Goal: Transaction & Acquisition: Download file/media

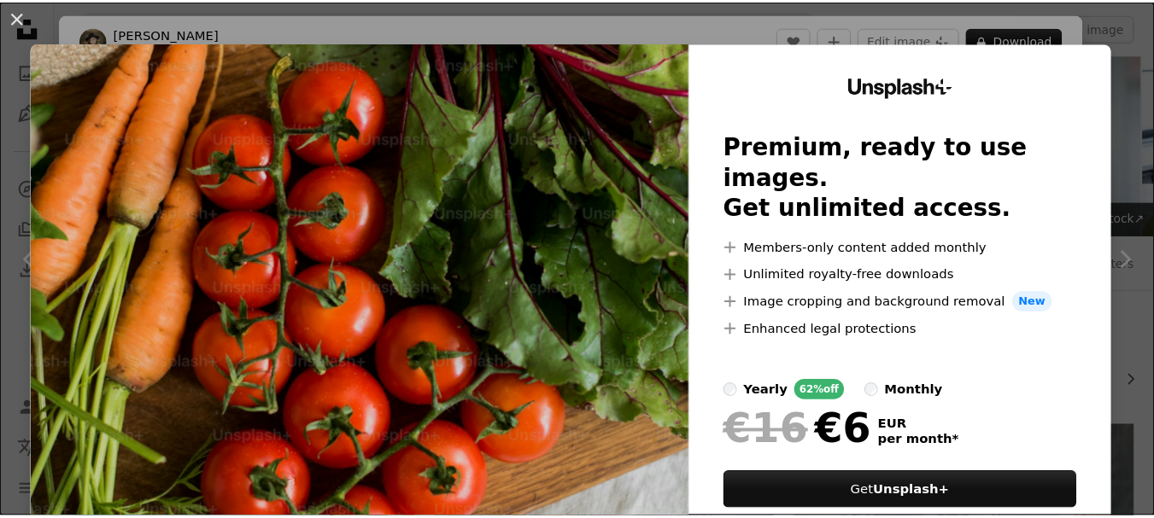
scroll to position [1452, 0]
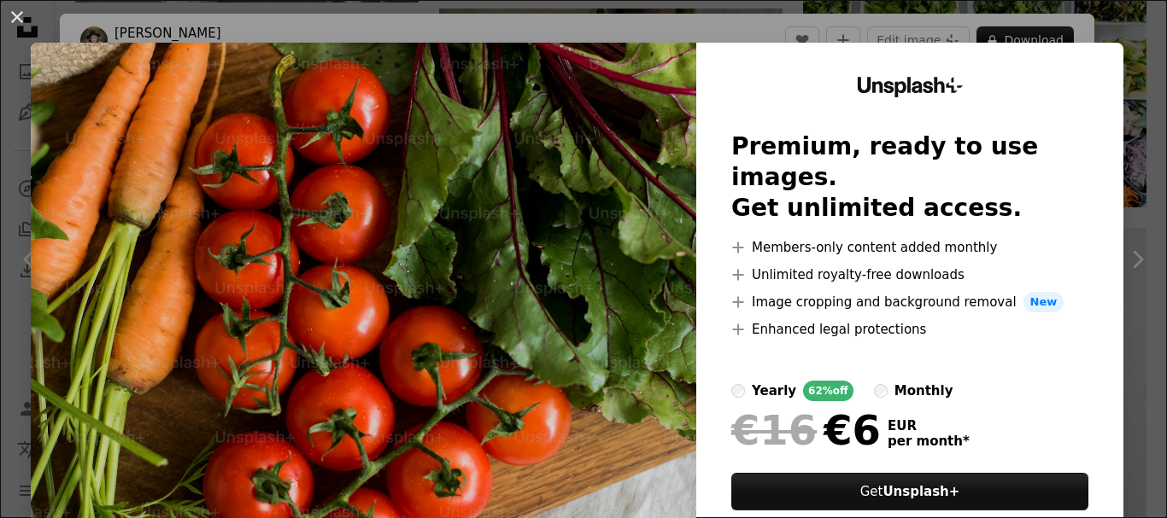
click at [1129, 240] on div "An X shape Unsplash+ Premium, ready to use images. Get unlimited access. A plus…" at bounding box center [583, 259] width 1167 height 518
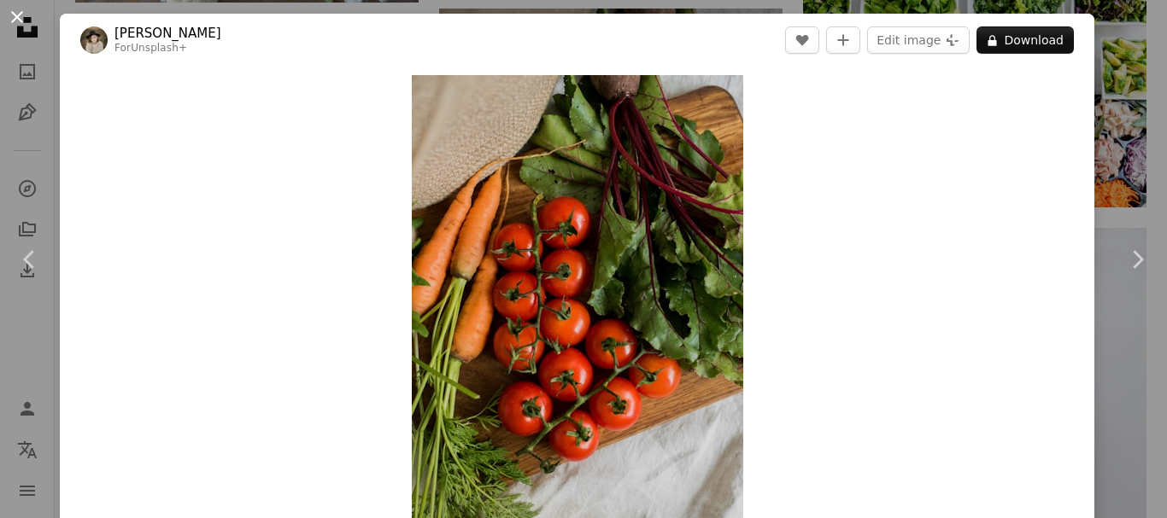
click at [17, 13] on button "An X shape" at bounding box center [17, 17] width 20 height 20
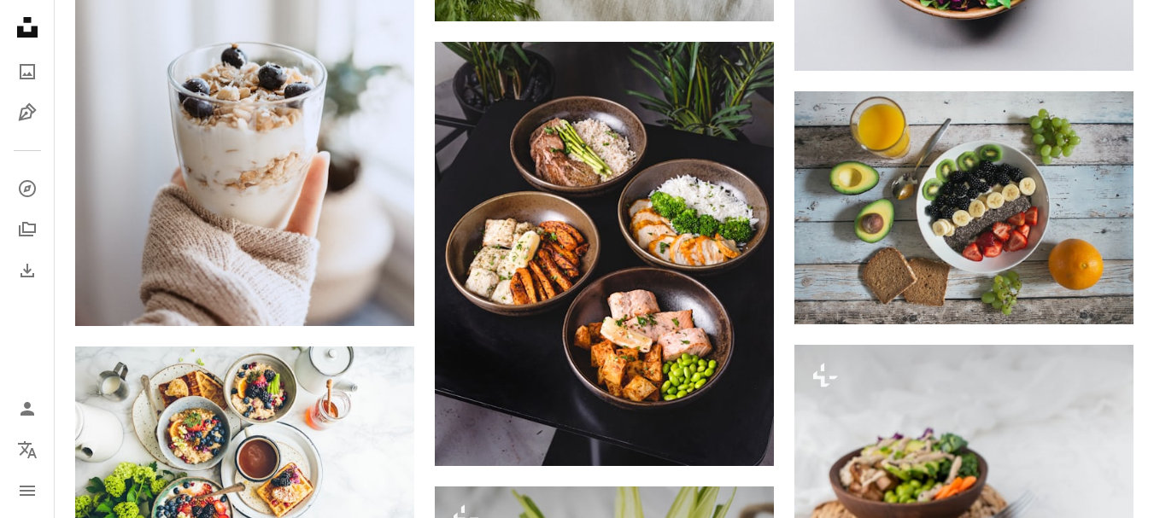
scroll to position [1964, 0]
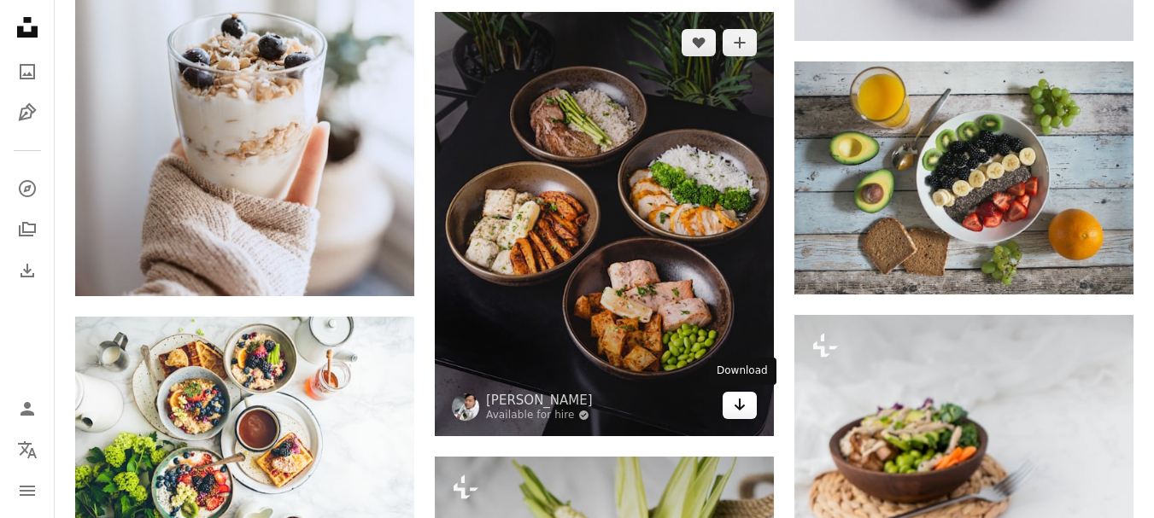
click at [739, 406] on icon "Download" at bounding box center [740, 405] width 11 height 12
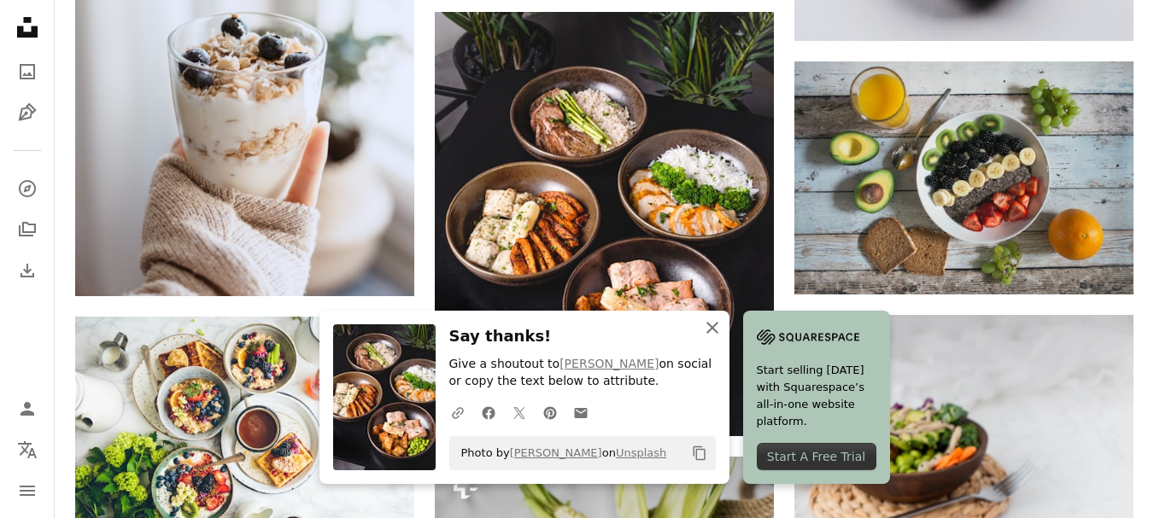
click at [712, 330] on icon "An X shape" at bounding box center [712, 328] width 20 height 20
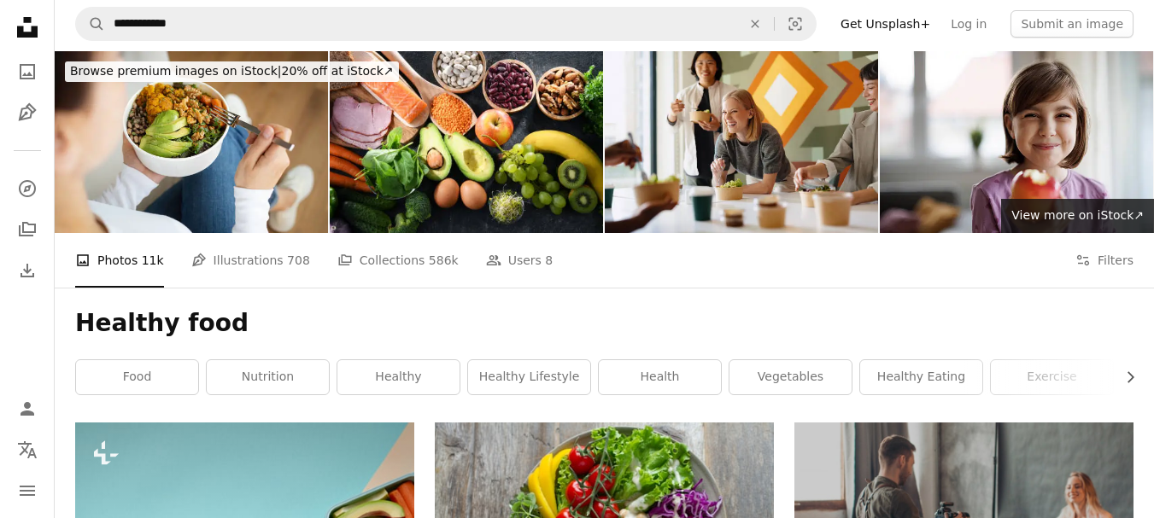
scroll to position [0, 0]
